Goal: Entertainment & Leisure: Consume media (video, audio)

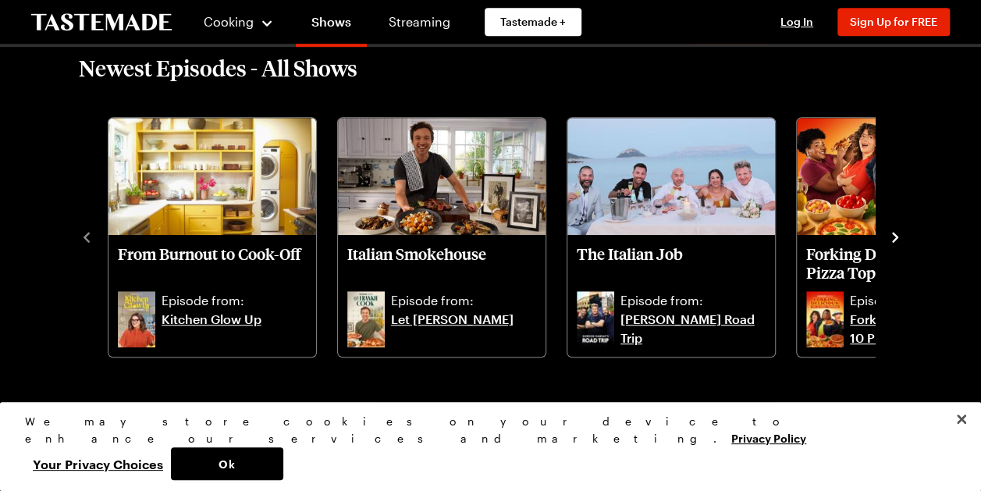
scroll to position [390, 0]
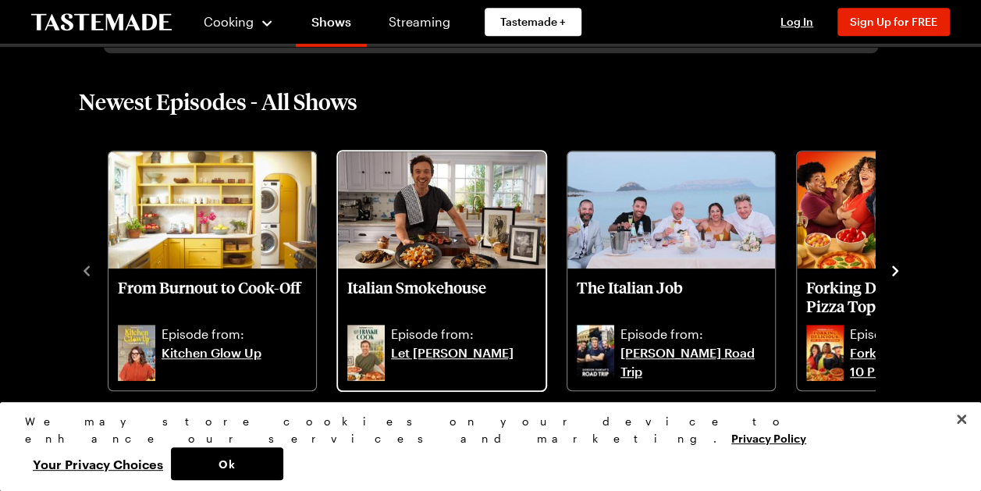
click at [398, 219] on img "Italian Smokehouse" at bounding box center [442, 209] width 208 height 117
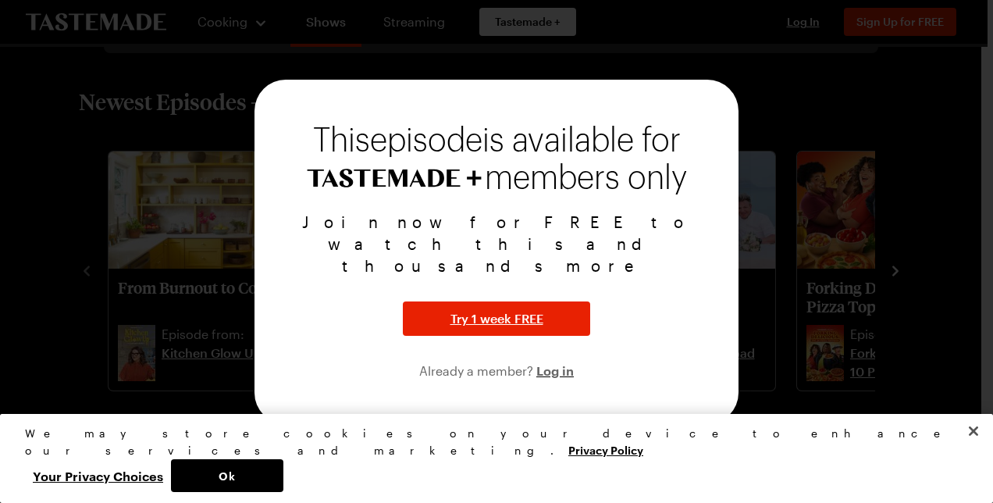
click at [899, 128] on div at bounding box center [496, 251] width 993 height 503
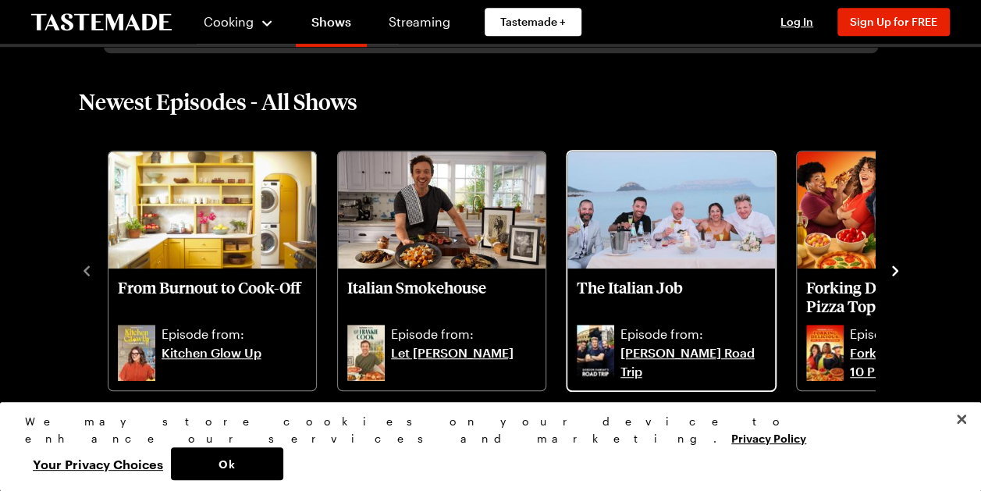
click at [687, 285] on p "The Italian Job" at bounding box center [671, 296] width 189 height 37
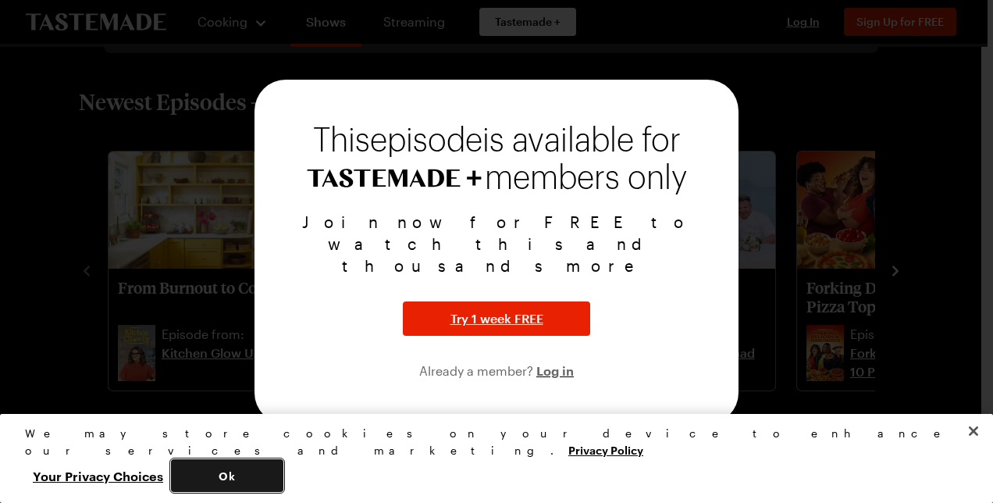
click at [283, 476] on button "Ok" at bounding box center [227, 475] width 112 height 33
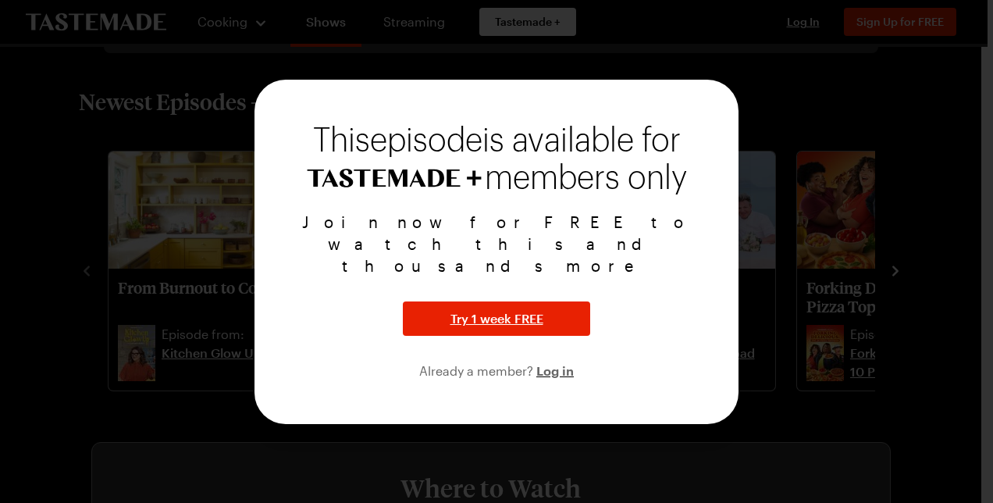
click at [734, 56] on div at bounding box center [496, 251] width 993 height 503
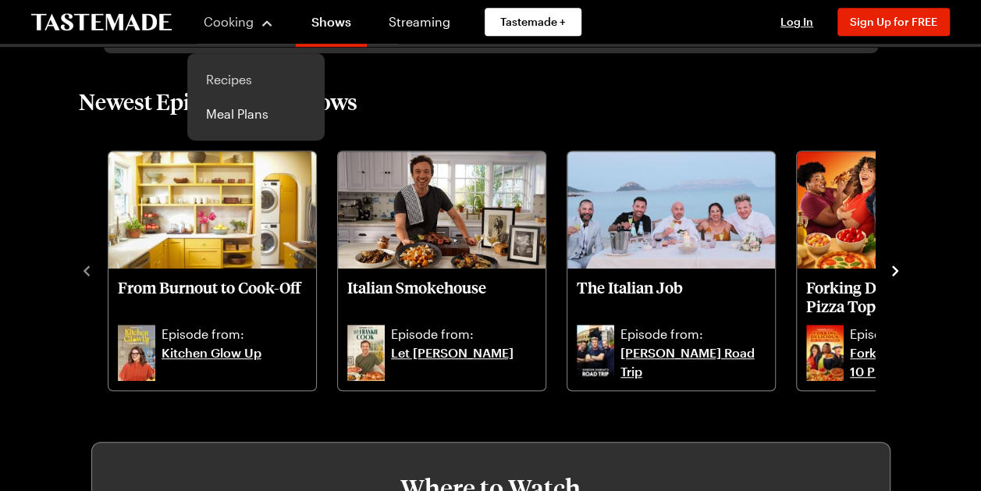
click at [224, 83] on link "Recipes" at bounding box center [256, 79] width 119 height 34
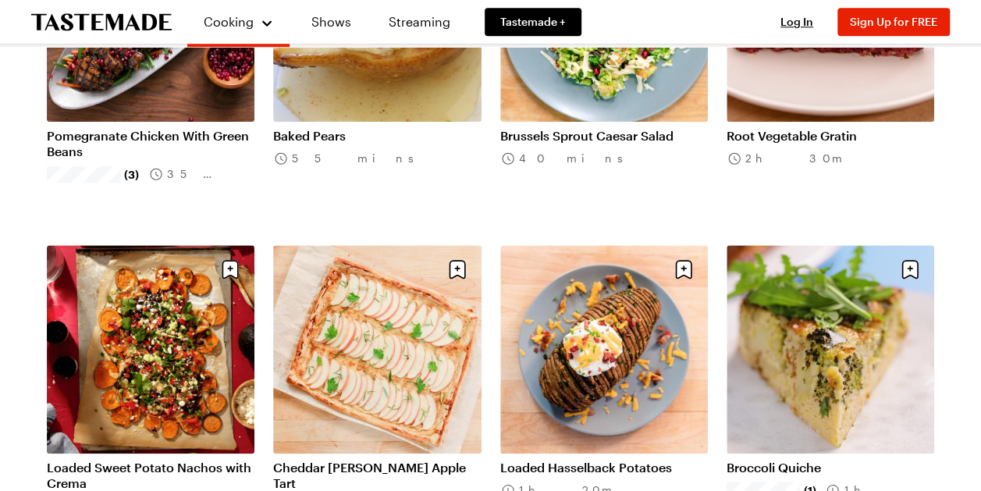
scroll to position [781, 0]
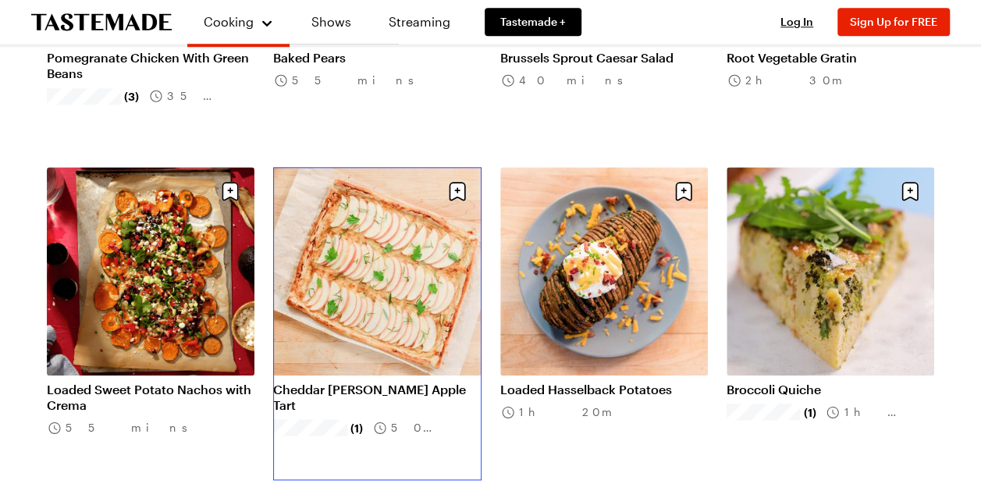
click at [356, 382] on link "Cheddar Rosemary Apple Tart" at bounding box center [377, 397] width 208 height 31
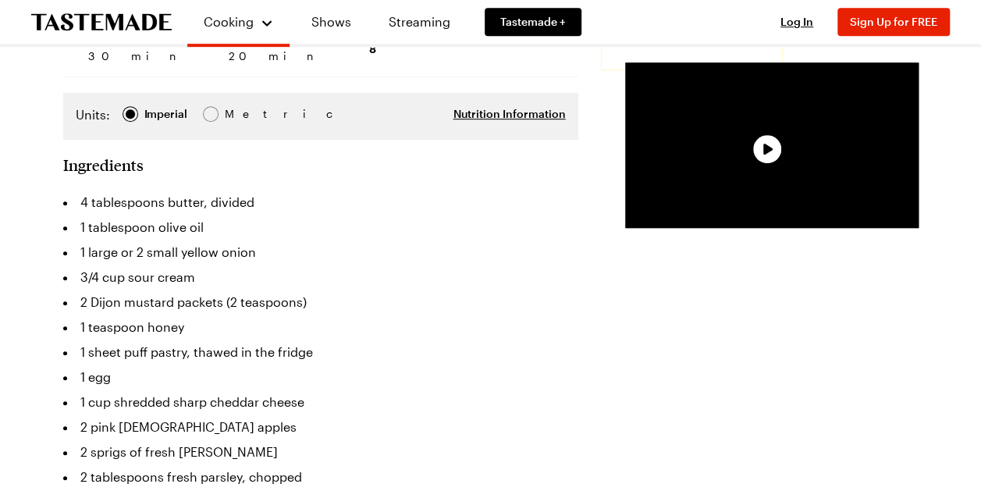
scroll to position [390, 0]
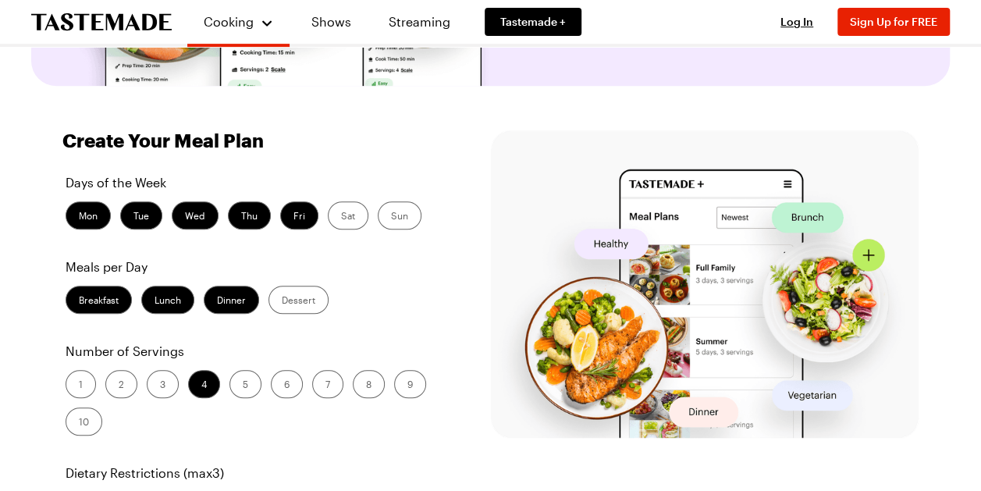
scroll to position [312, 0]
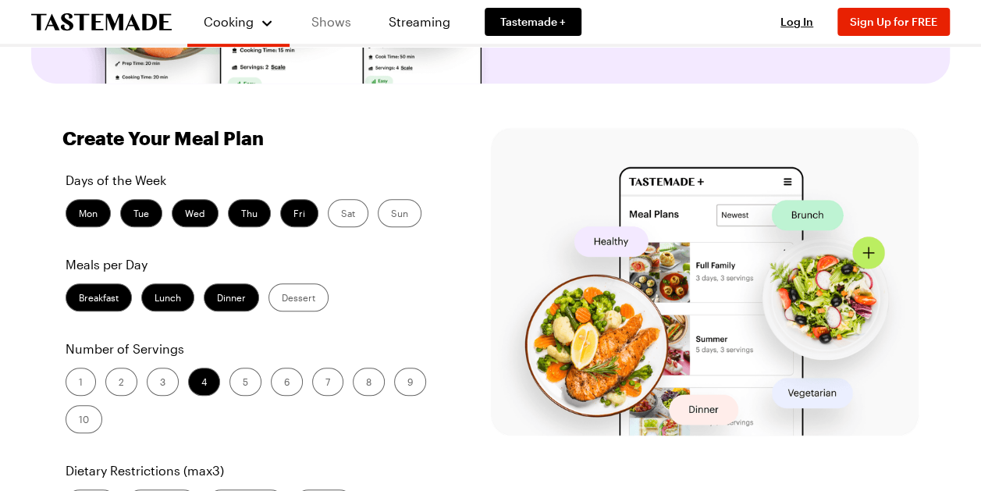
click at [322, 16] on link "Shows" at bounding box center [331, 22] width 71 height 44
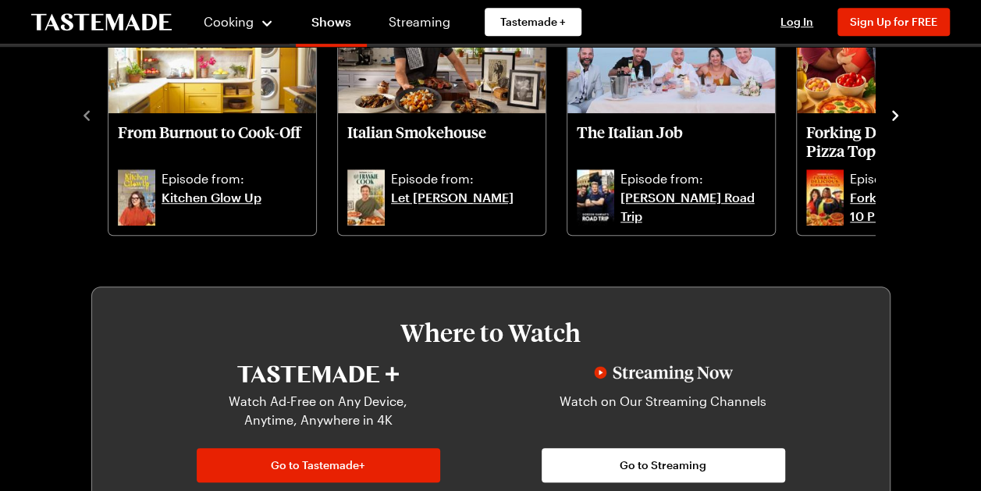
scroll to position [547, 0]
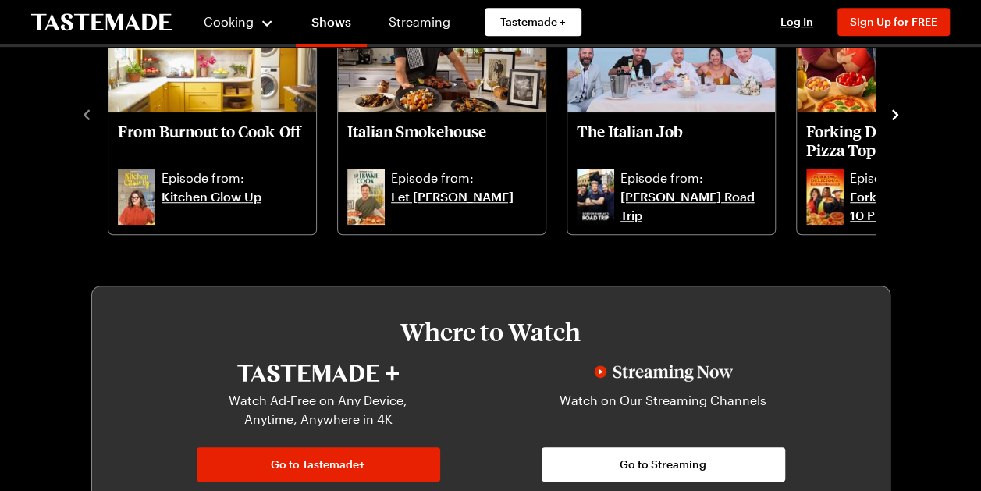
click at [893, 113] on icon "navigate to next item" at bounding box center [896, 115] width 16 height 16
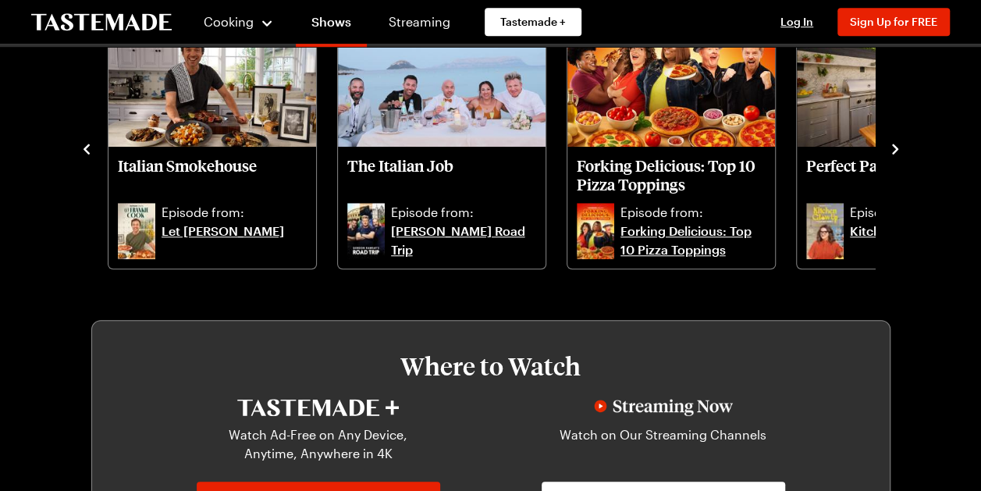
scroll to position [468, 0]
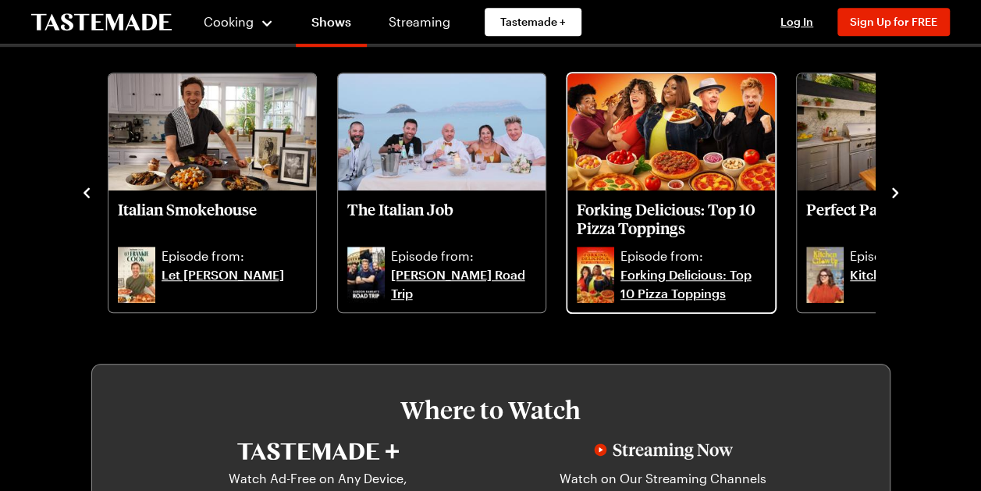
click at [703, 110] on img "Forking Delicious: Top 10 Pizza Toppings" at bounding box center [672, 131] width 208 height 117
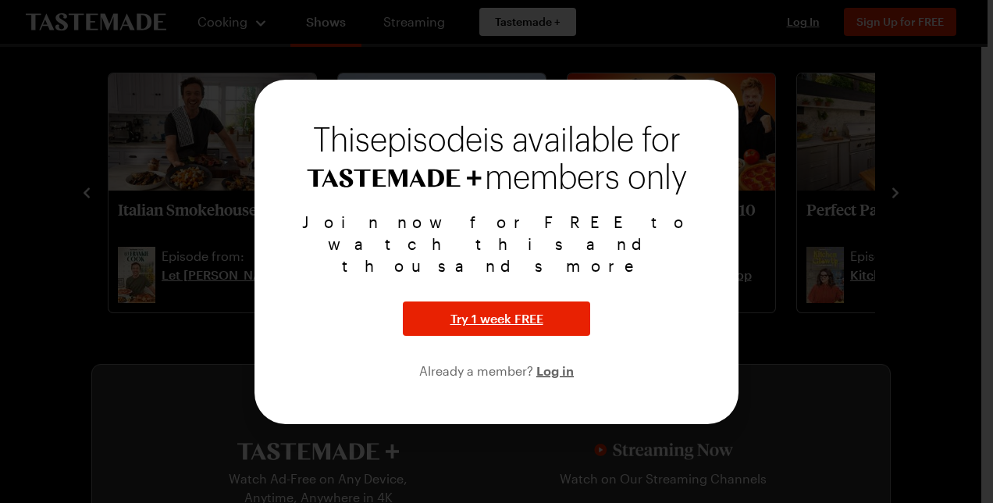
click at [881, 191] on div at bounding box center [496, 251] width 993 height 503
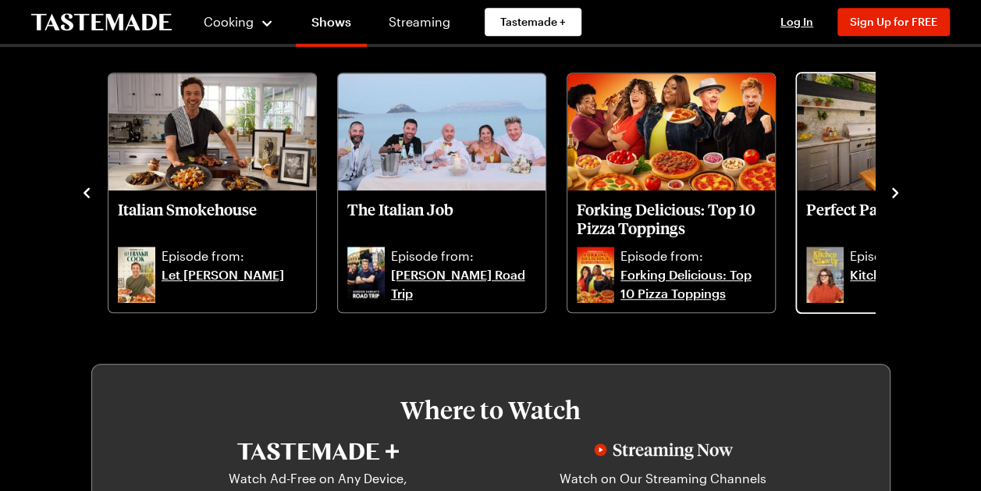
click at [845, 148] on img "Perfect Patio Pizza, Please" at bounding box center [901, 131] width 208 height 117
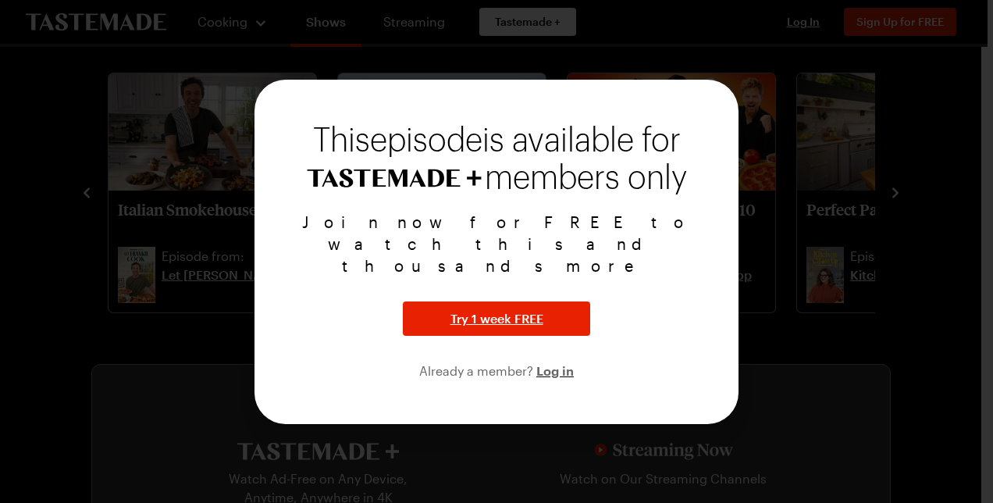
click at [828, 177] on div at bounding box center [496, 251] width 993 height 503
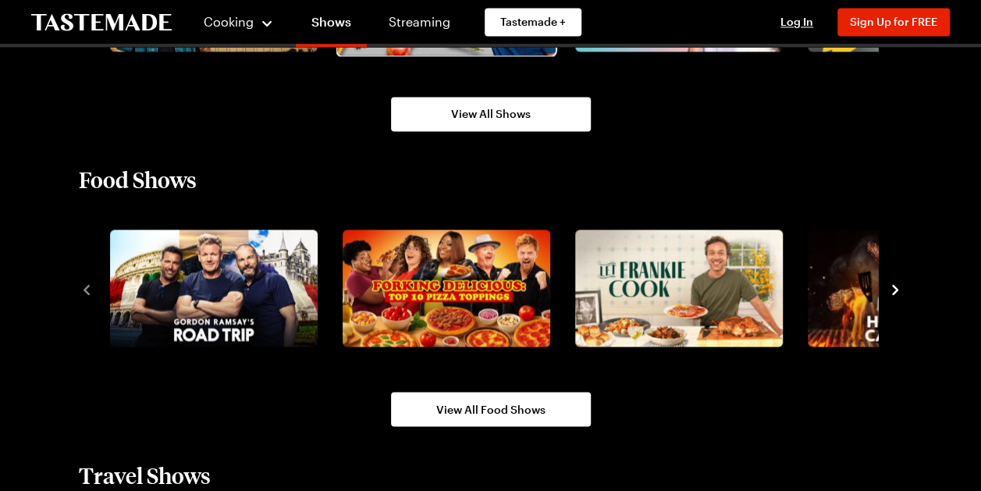
scroll to position [1249, 0]
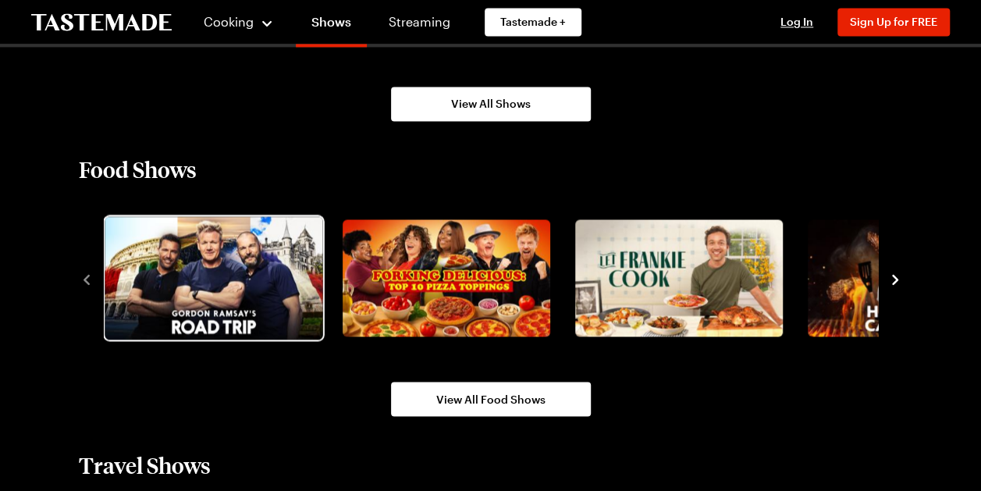
click at [197, 270] on img "1 / 10" at bounding box center [214, 278] width 218 height 123
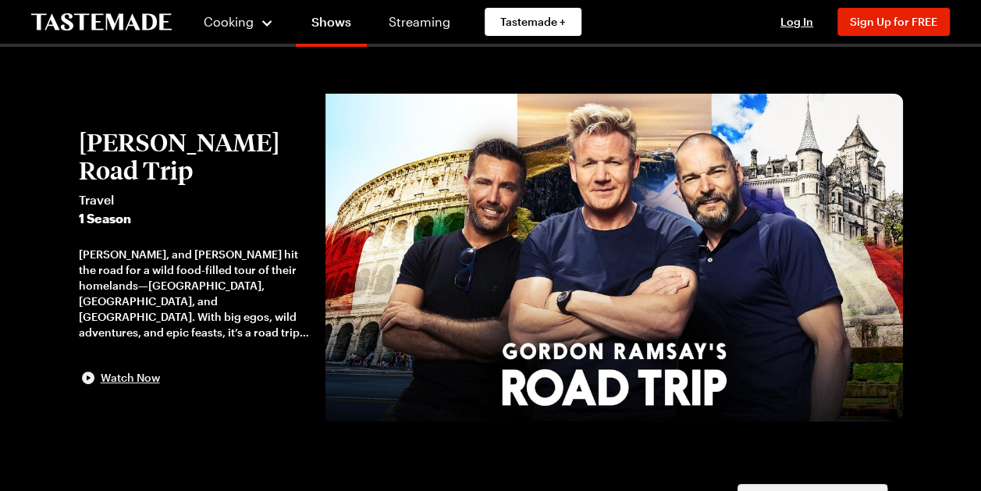
click at [137, 370] on span "Watch Now" at bounding box center [130, 378] width 59 height 16
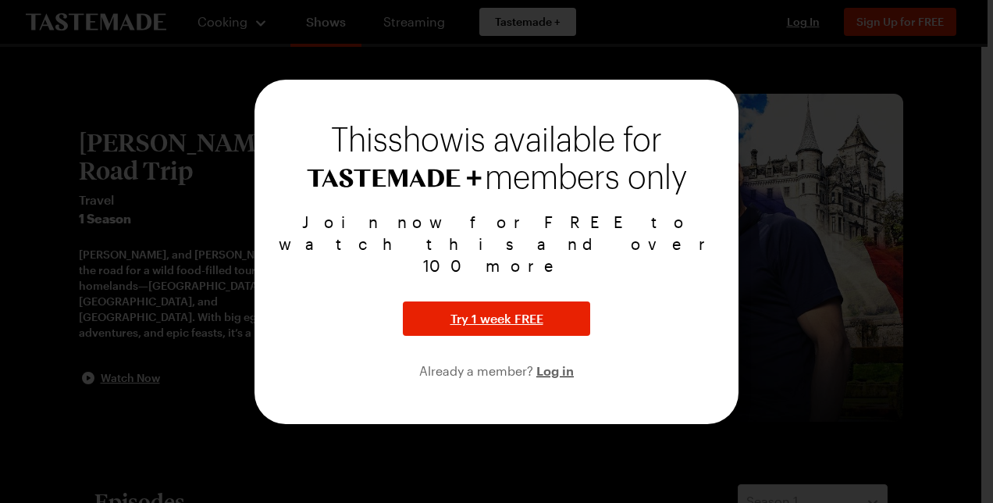
click at [871, 201] on div at bounding box center [496, 251] width 993 height 503
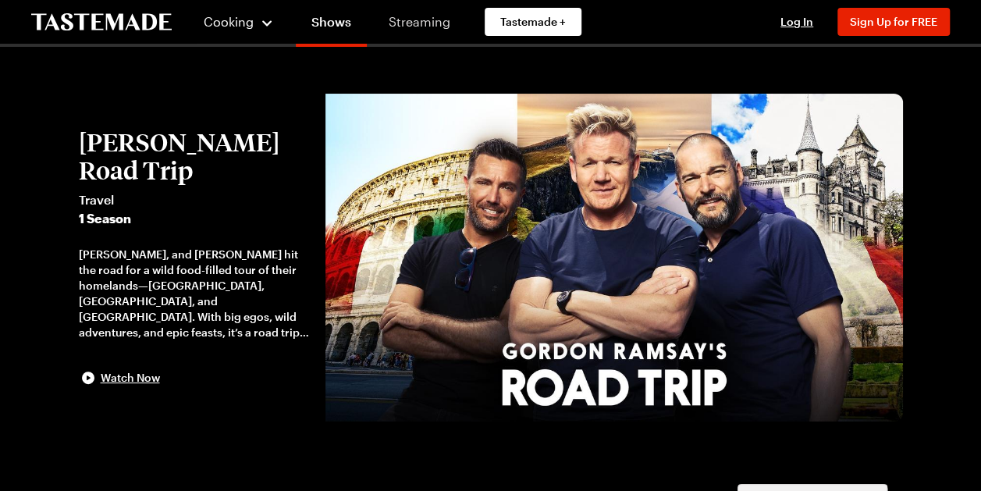
click at [420, 20] on link "Streaming" at bounding box center [419, 22] width 93 height 44
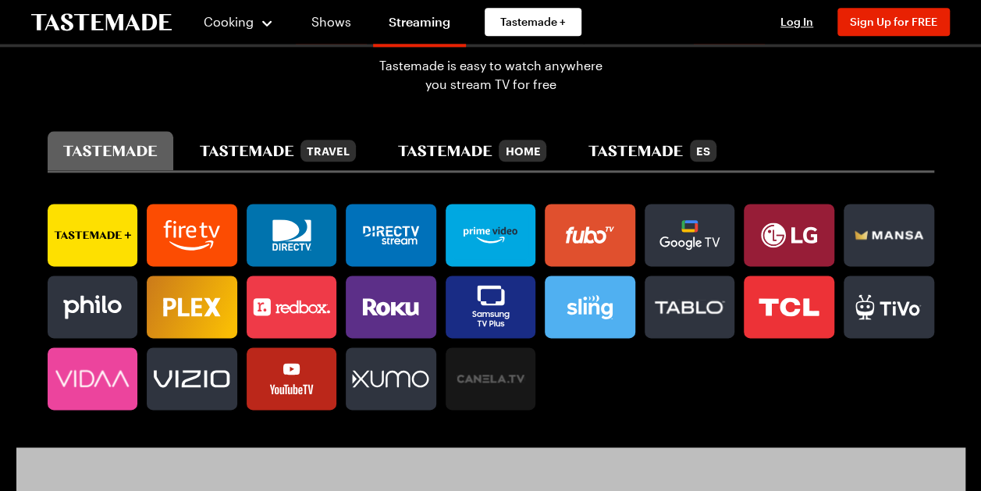
scroll to position [937, 0]
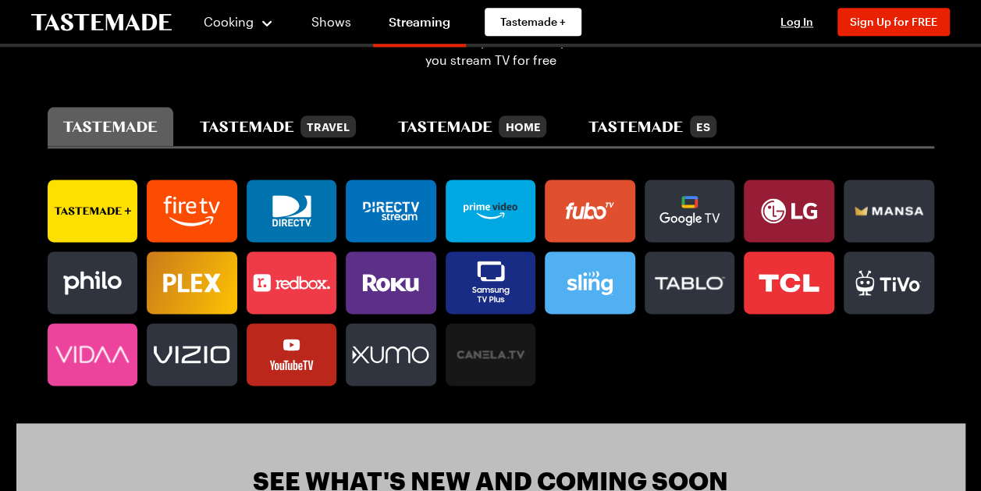
click at [282, 201] on icon at bounding box center [285, 206] width 27 height 22
click at [483, 206] on icon at bounding box center [489, 212] width 26 height 15
click at [180, 363] on icon at bounding box center [192, 354] width 91 height 31
click at [492, 284] on icon at bounding box center [491, 283] width 91 height 56
click at [395, 273] on icon at bounding box center [391, 282] width 91 height 31
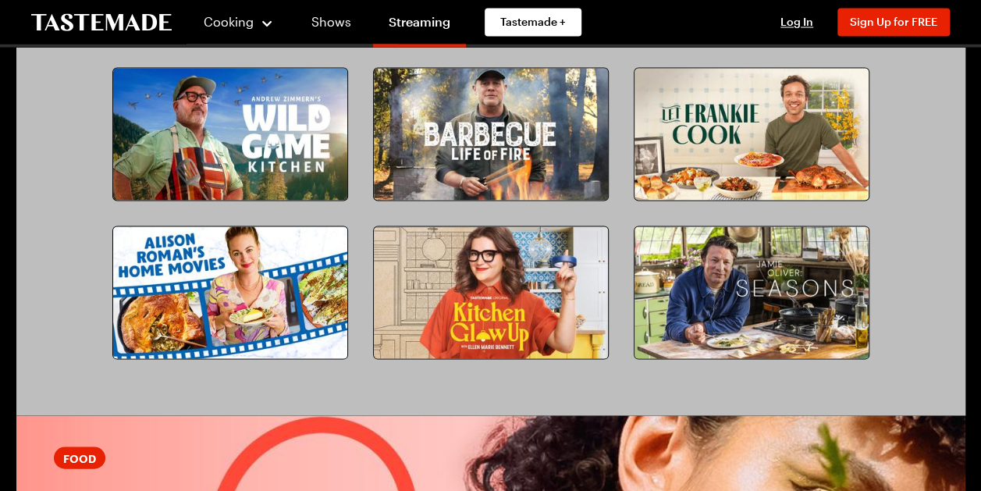
scroll to position [1405, 0]
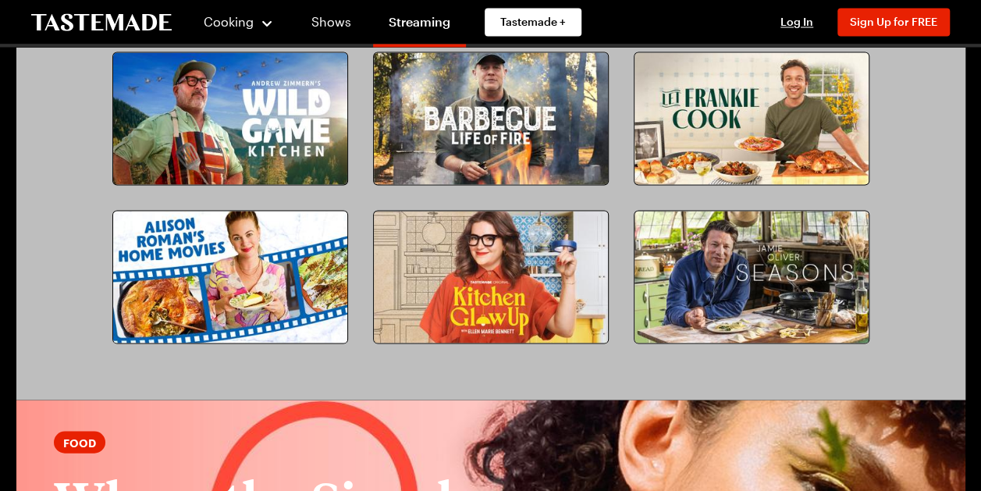
click at [710, 262] on img at bounding box center [752, 277] width 234 height 132
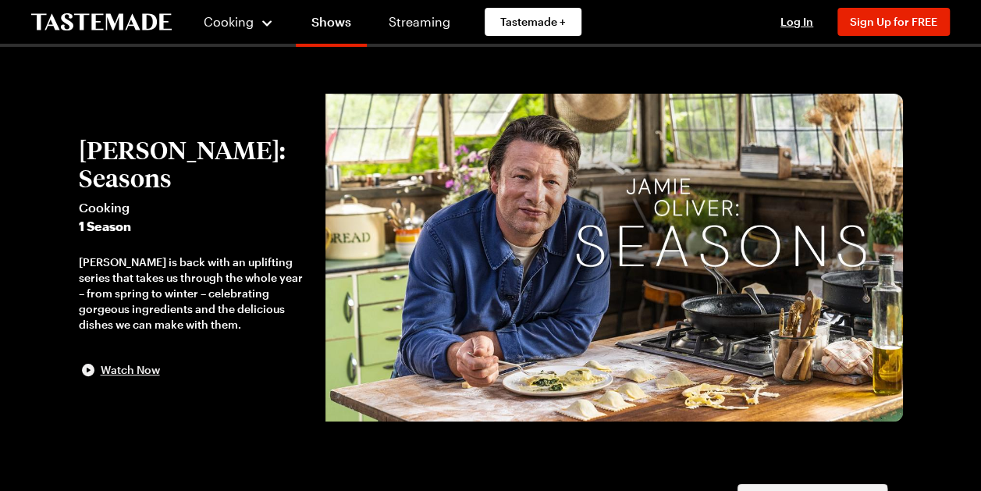
click at [120, 363] on span "Watch Now" at bounding box center [130, 370] width 59 height 16
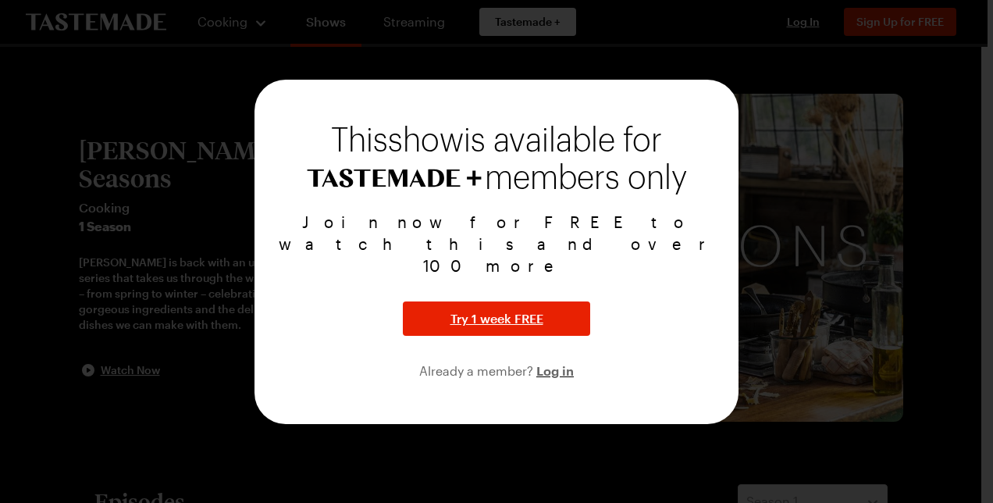
drag, startPoint x: 804, startPoint y: 242, endPoint x: 846, endPoint y: 217, distance: 48.3
click at [804, 243] on div at bounding box center [496, 251] width 993 height 503
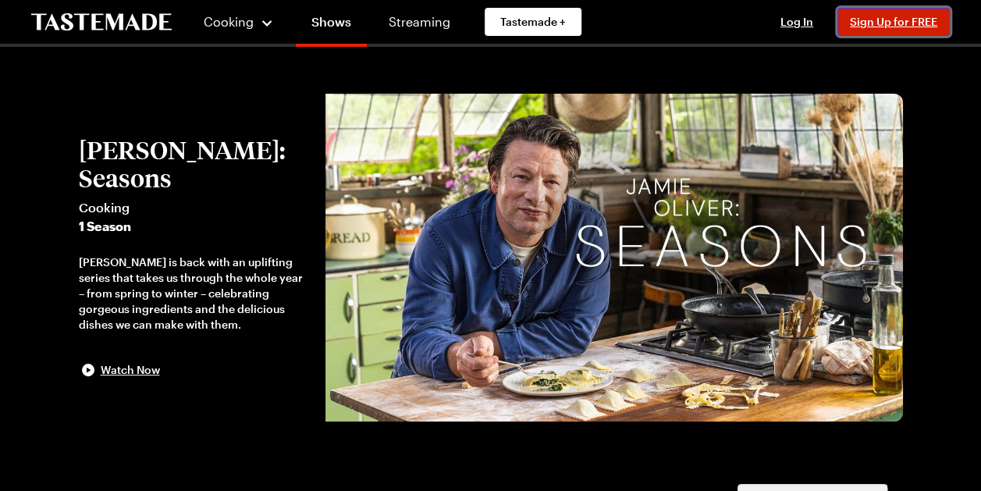
click at [887, 20] on span "Sign Up for FREE" at bounding box center [893, 21] width 87 height 13
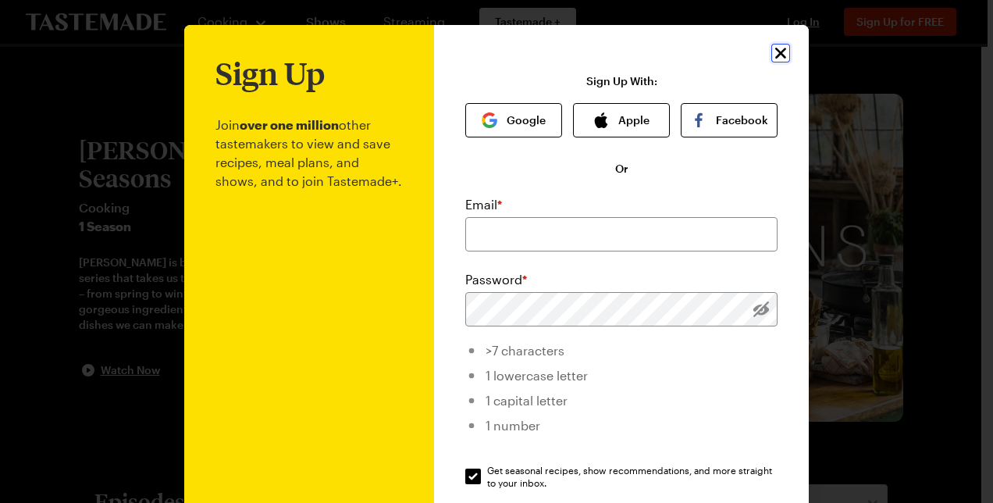
click at [771, 55] on icon "Close" at bounding box center [780, 53] width 19 height 19
